Goal: Information Seeking & Learning: Learn about a topic

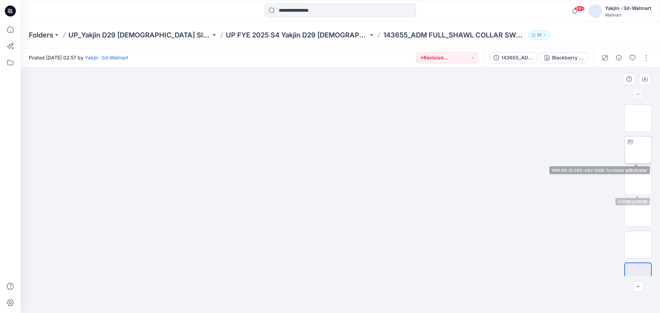
click at [638, 150] on img at bounding box center [638, 150] width 0 height 0
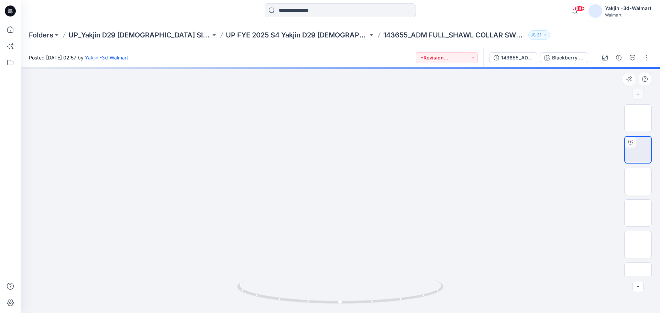
drag, startPoint x: 368, startPoint y: 156, endPoint x: 369, endPoint y: 250, distance: 93.9
click at [369, 5] on img at bounding box center [340, 5] width 545 height 0
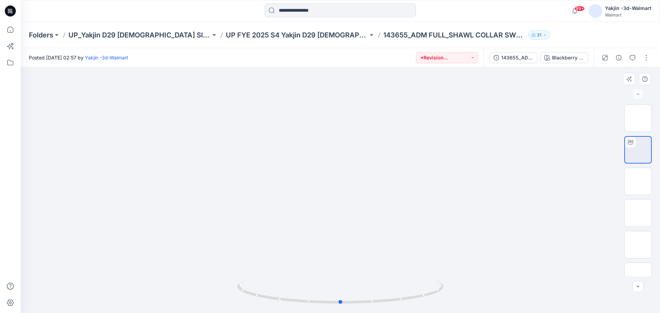
drag, startPoint x: 361, startPoint y: 181, endPoint x: 362, endPoint y: 211, distance: 30.3
click at [361, 175] on div at bounding box center [341, 190] width 640 height 246
drag, startPoint x: 357, startPoint y: 244, endPoint x: 357, endPoint y: 132, distance: 111.5
click at [357, 10] on img at bounding box center [340, 10] width 579 height 0
drag, startPoint x: 347, startPoint y: 303, endPoint x: 464, endPoint y: 281, distance: 119.4
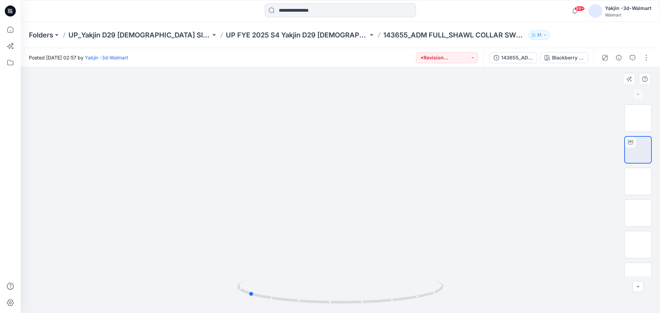
click at [464, 281] on div at bounding box center [341, 190] width 640 height 246
drag, startPoint x: 362, startPoint y: 147, endPoint x: 362, endPoint y: 220, distance: 72.9
click at [431, 294] on icon at bounding box center [341, 293] width 208 height 26
drag, startPoint x: 384, startPoint y: 270, endPoint x: 371, endPoint y: 171, distance: 100.3
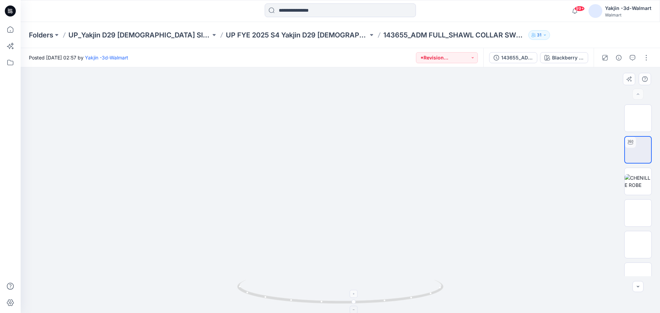
click at [371, 171] on img at bounding box center [340, 148] width 579 height 329
click at [638, 183] on img at bounding box center [638, 181] width 27 height 14
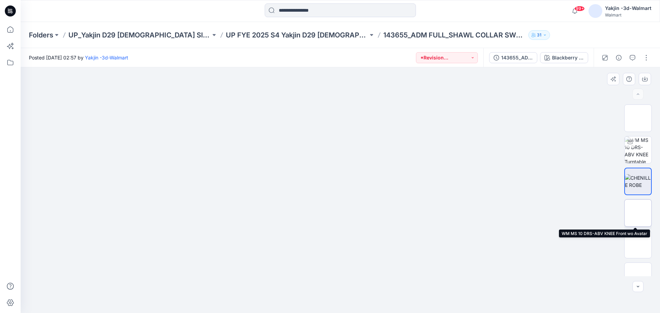
click at [638, 213] on img at bounding box center [638, 213] width 0 height 0
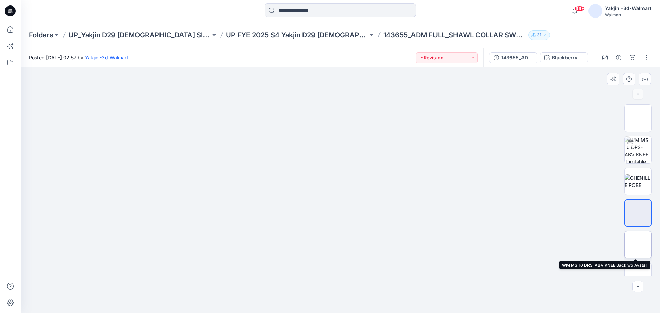
click at [638, 245] on img at bounding box center [638, 245] width 0 height 0
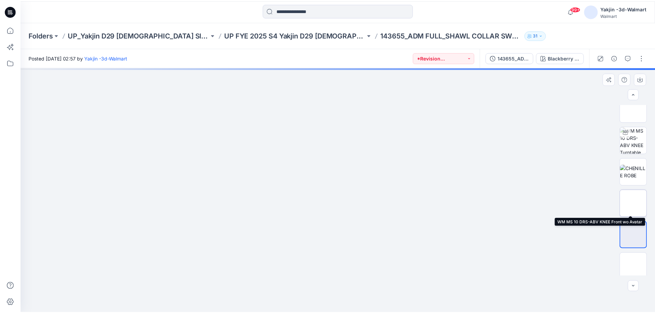
scroll to position [14, 0]
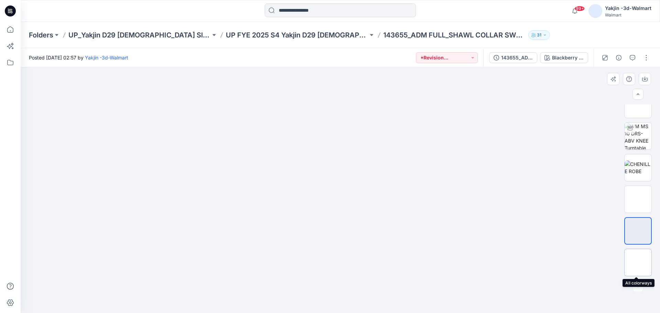
click at [638, 263] on img at bounding box center [638, 263] width 0 height 0
drag, startPoint x: 369, startPoint y: 177, endPoint x: 427, endPoint y: 173, distance: 57.6
click at [369, 87] on img at bounding box center [341, 87] width 344 height 0
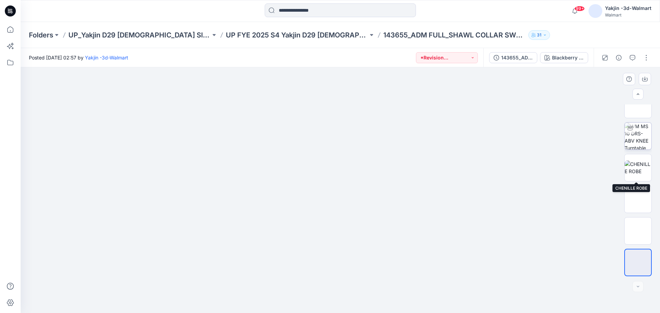
click at [640, 137] on img at bounding box center [638, 136] width 27 height 27
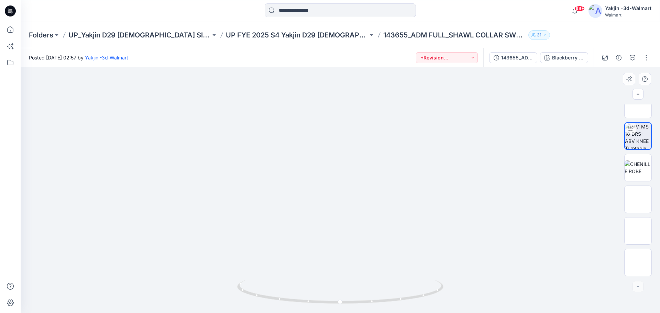
drag, startPoint x: 341, startPoint y: 144, endPoint x: 329, endPoint y: 247, distance: 103.6
click at [529, 26] on img at bounding box center [340, 26] width 579 height 0
click at [564, 34] on div "Folders UP_Yakjin D29 [DEMOGRAPHIC_DATA] Sleep UP FYE 2025 S4 Yakjin D29 [DEMOG…" at bounding box center [314, 35] width 570 height 10
click at [294, 34] on p "UP FYE 2025 S4 Yakjin D29 [DEMOGRAPHIC_DATA] Sleepwear" at bounding box center [297, 35] width 142 height 10
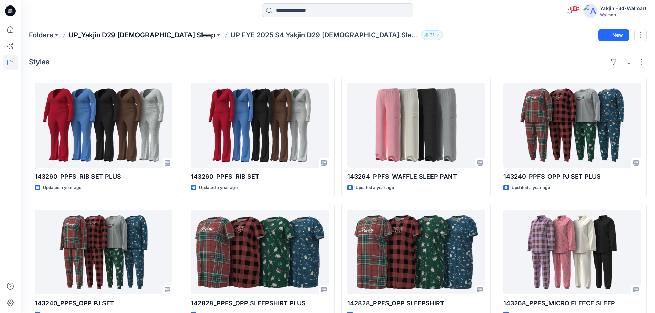
click at [124, 35] on p "UP_Yakjin D29 [DEMOGRAPHIC_DATA] Sleep" at bounding box center [141, 35] width 147 height 10
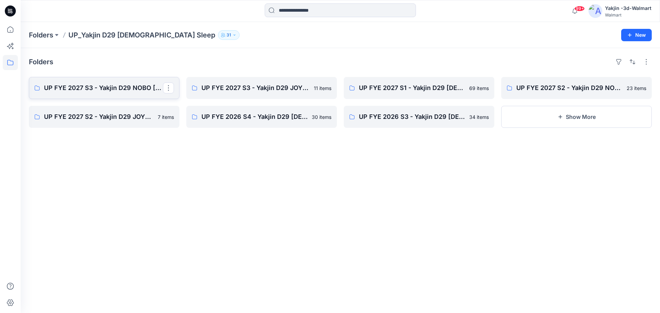
click at [136, 90] on p "UP FYE 2027 S3 - Yakjin D29 NOBO [DEMOGRAPHIC_DATA] Sleepwear" at bounding box center [103, 88] width 119 height 10
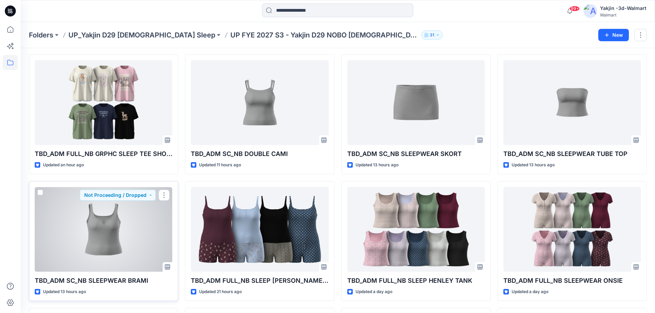
scroll to position [34, 0]
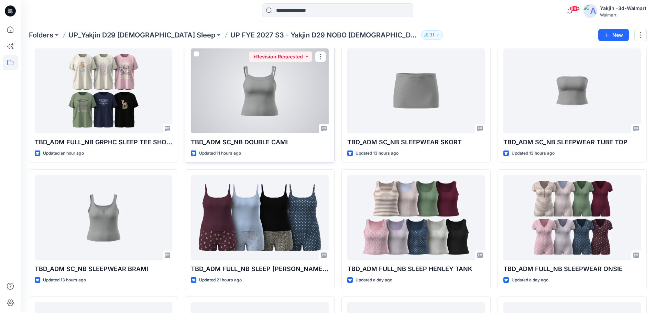
click at [284, 99] on div at bounding box center [260, 91] width 138 height 85
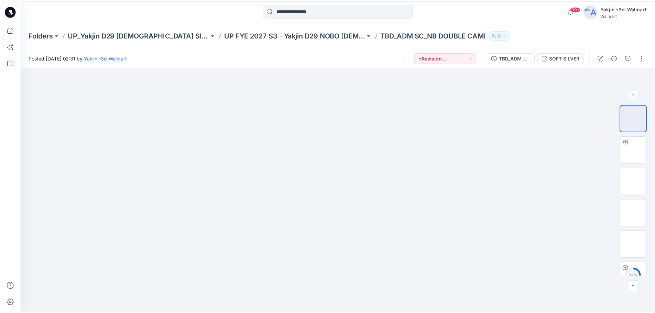
scroll to position [34, 0]
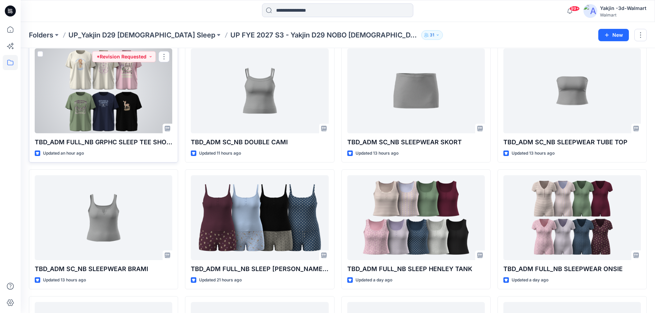
click at [126, 92] on div at bounding box center [104, 91] width 138 height 85
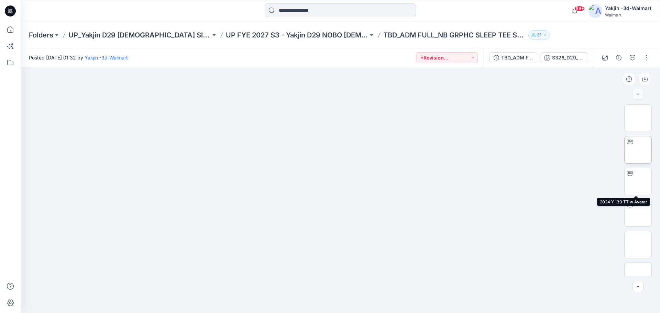
click at [638, 150] on img at bounding box center [638, 150] width 0 height 0
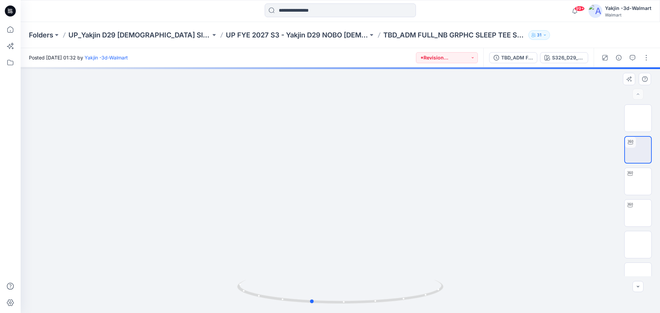
drag, startPoint x: 353, startPoint y: 234, endPoint x: 323, endPoint y: 236, distance: 29.3
click at [323, 236] on div at bounding box center [341, 190] width 640 height 246
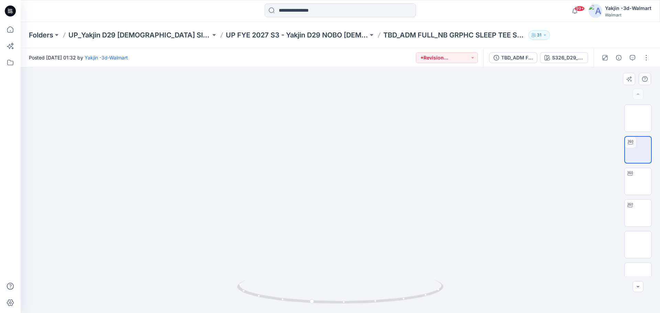
drag, startPoint x: 368, startPoint y: 300, endPoint x: 395, endPoint y: 303, distance: 26.3
click at [395, 303] on icon at bounding box center [341, 293] width 208 height 26
drag, startPoint x: 374, startPoint y: 261, endPoint x: 380, endPoint y: 100, distance: 160.7
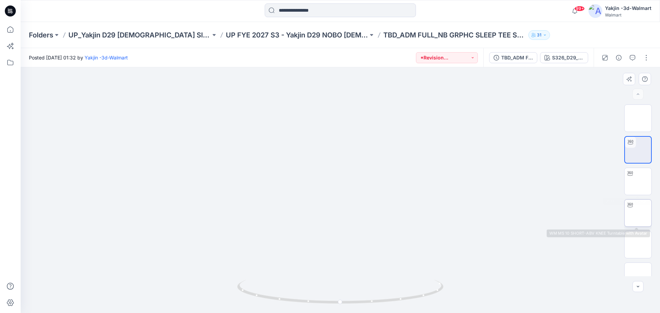
click at [638, 213] on img at bounding box center [638, 213] width 0 height 0
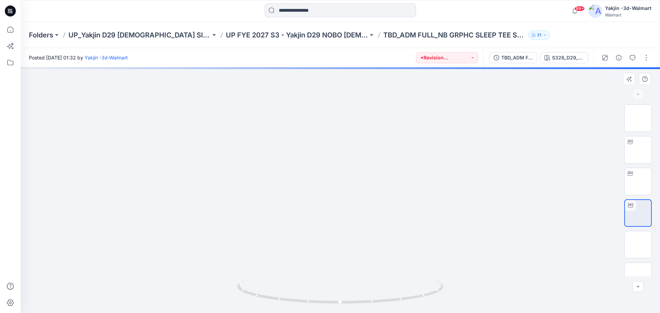
drag, startPoint x: 335, startPoint y: 270, endPoint x: 439, endPoint y: 279, distance: 104.3
click at [439, 279] on div at bounding box center [341, 190] width 640 height 246
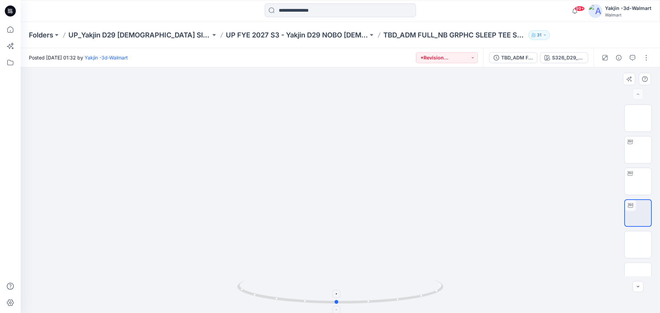
drag, startPoint x: 356, startPoint y: 301, endPoint x: 300, endPoint y: 286, distance: 58.0
click at [302, 286] on icon at bounding box center [341, 293] width 208 height 26
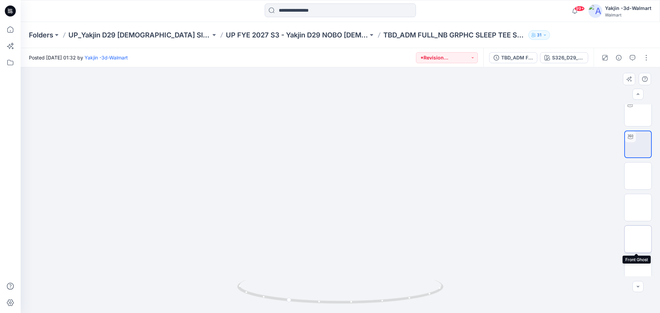
click at [638, 239] on img at bounding box center [638, 239] width 0 height 0
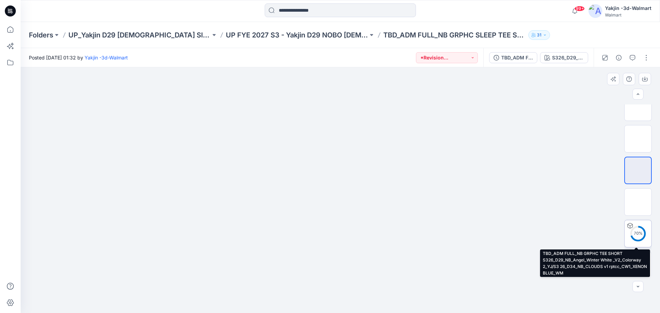
scroll to position [140, 0]
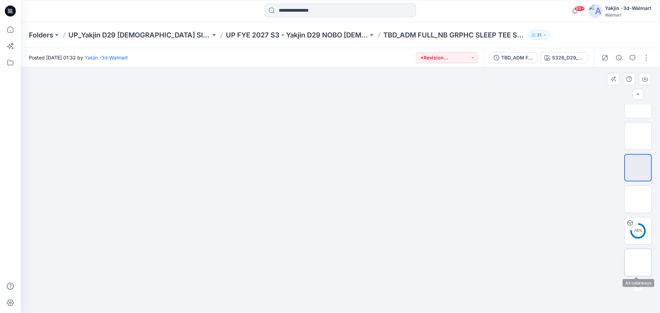
click at [644, 251] on div at bounding box center [639, 263] width 28 height 28
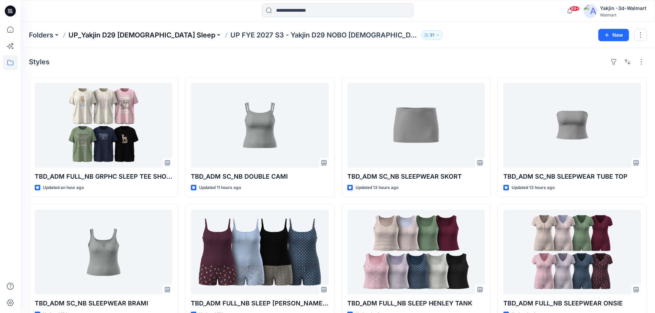
click at [122, 33] on p "UP_Yakjin D29 [DEMOGRAPHIC_DATA] Sleep" at bounding box center [141, 35] width 147 height 10
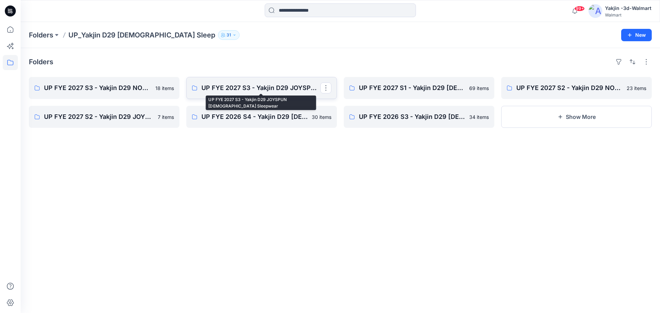
click at [271, 86] on p "UP FYE 2027 S3 - Yakjin D29 JOYSPUN [DEMOGRAPHIC_DATA] Sleepwear" at bounding box center [261, 88] width 119 height 10
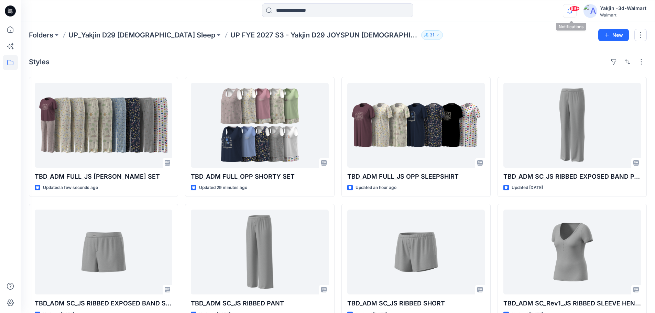
click at [573, 11] on icon "button" at bounding box center [569, 11] width 13 height 14
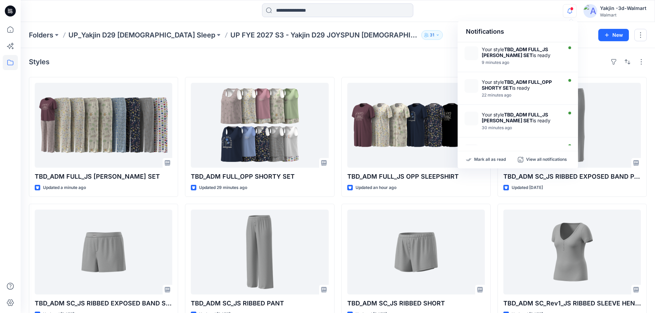
click at [384, 63] on div "Styles" at bounding box center [338, 61] width 618 height 11
